Goal: Transaction & Acquisition: Purchase product/service

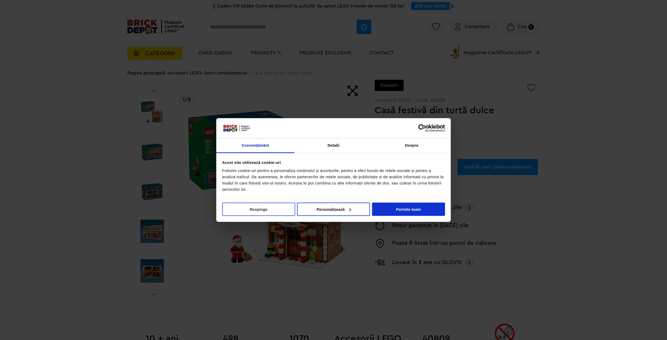
drag, startPoint x: 251, startPoint y: 210, endPoint x: 256, endPoint y: 210, distance: 4.7
click at [251, 210] on button "Respinge" at bounding box center [258, 208] width 73 height 13
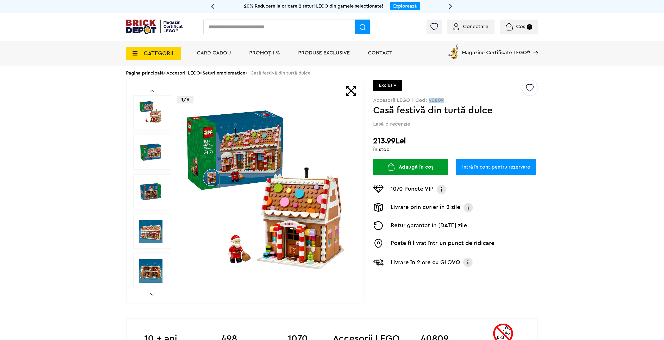
drag, startPoint x: 440, startPoint y: 99, endPoint x: 428, endPoint y: 100, distance: 11.8
click at [428, 100] on p "Accesorii LEGO | Cod: 40809" at bounding box center [455, 100] width 165 height 5
copy p "40809"
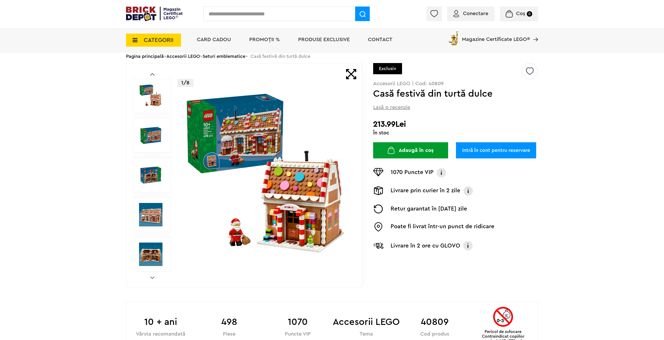
click at [413, 148] on button "Adaugă în coș" at bounding box center [410, 150] width 75 height 16
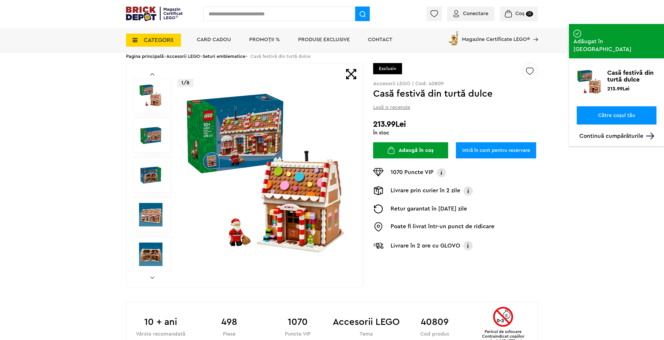
click at [619, 106] on link "Către coșul tău" at bounding box center [617, 115] width 80 height 18
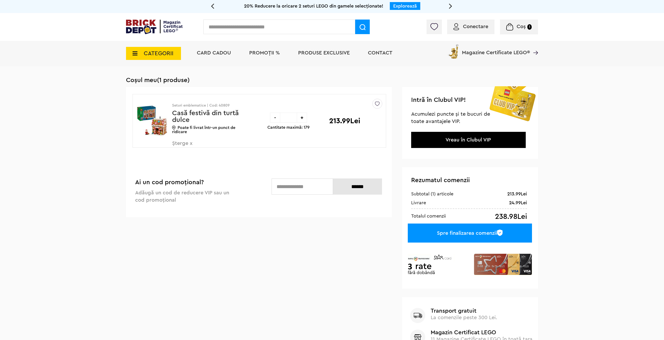
click at [450, 232] on div "Spre finalizarea comenzii" at bounding box center [470, 232] width 124 height 19
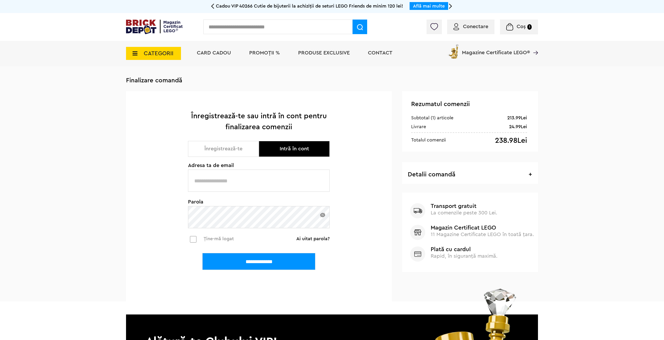
click at [508, 52] on span "Magazine Certificate LEGO®" at bounding box center [496, 49] width 68 height 12
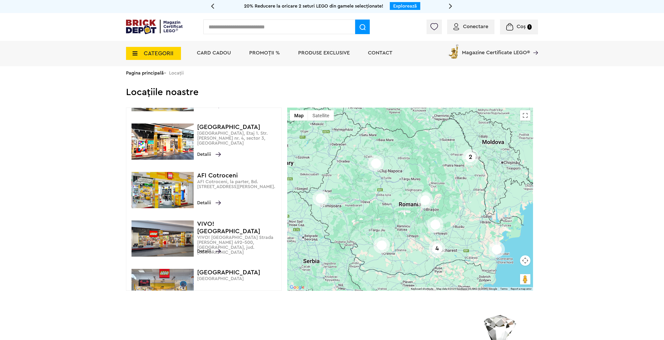
scroll to position [157, 0]
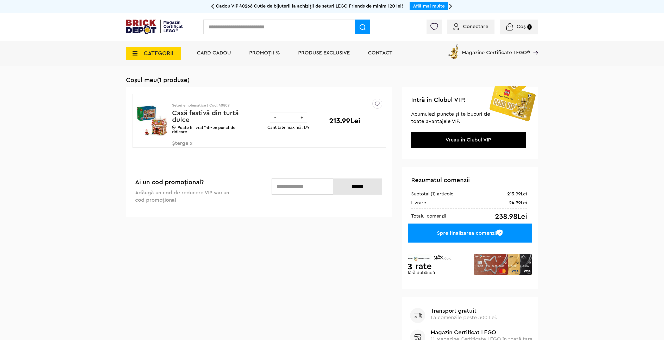
click at [275, 118] on div "-" at bounding box center [275, 117] width 10 height 10
